Goal: Contribute content

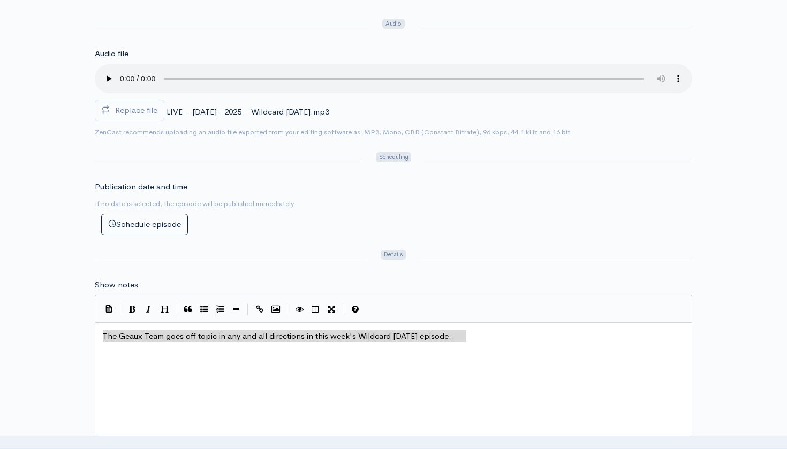
scroll to position [5, 0]
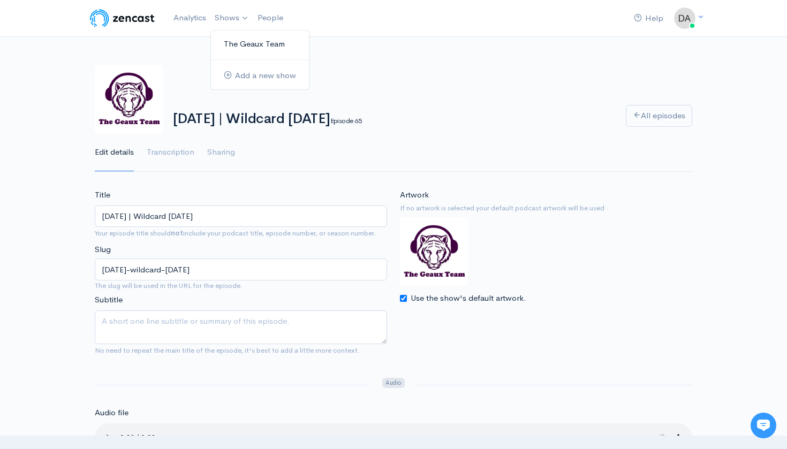
click at [235, 49] on link "The Geaux Team" at bounding box center [260, 44] width 98 height 19
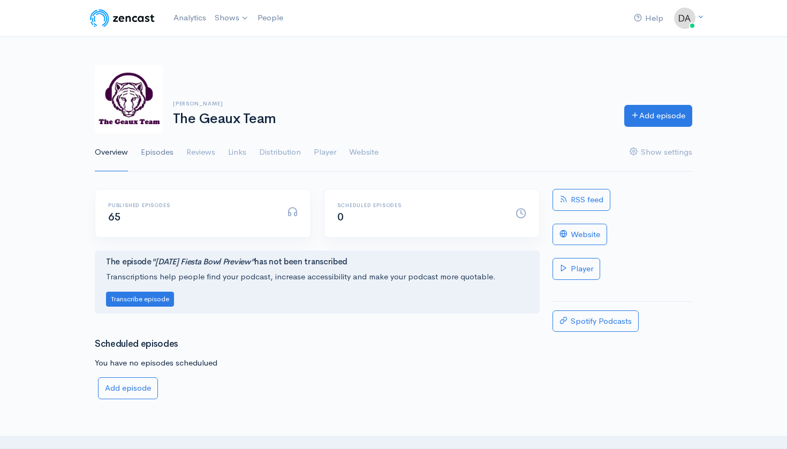
click at [156, 154] on link "Episodes" at bounding box center [157, 152] width 33 height 39
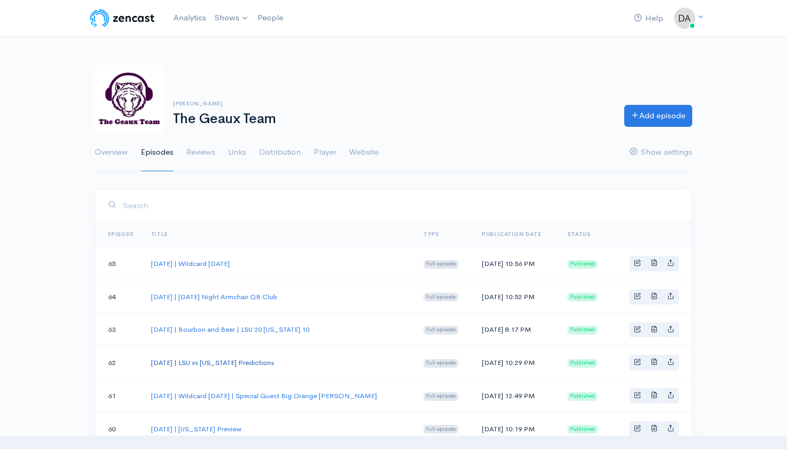
click at [274, 359] on link "September 11, 2025 | LSU vs Florida Predictions" at bounding box center [212, 362] width 123 height 9
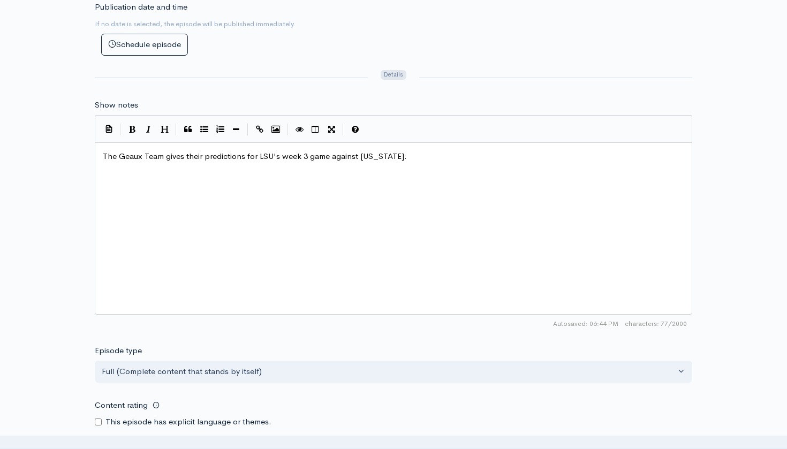
scroll to position [543, 0]
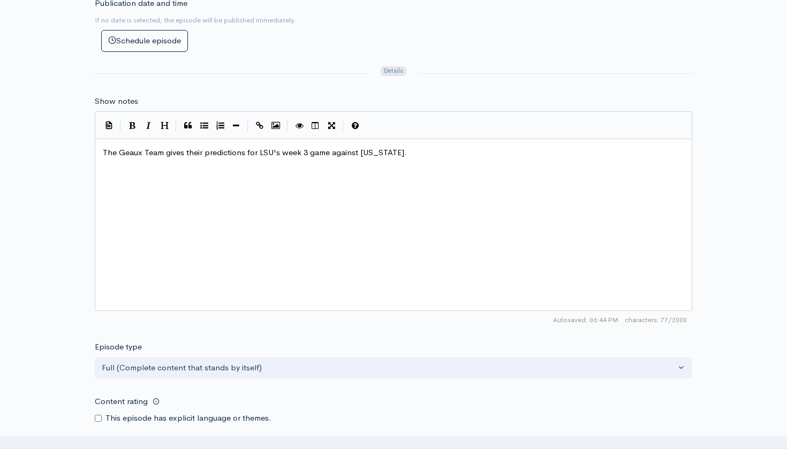
click at [311, 147] on span "The Geaux Team gives their predictions for LSU's week 3 game against Florida." at bounding box center [255, 152] width 304 height 10
type textarea "The Geaux Team gives their predictions for LSU's week 3 game against Florida."
